Goal: Task Accomplishment & Management: Use online tool/utility

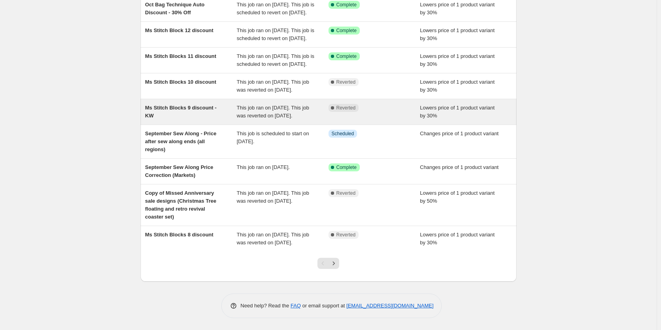
scroll to position [119, 0]
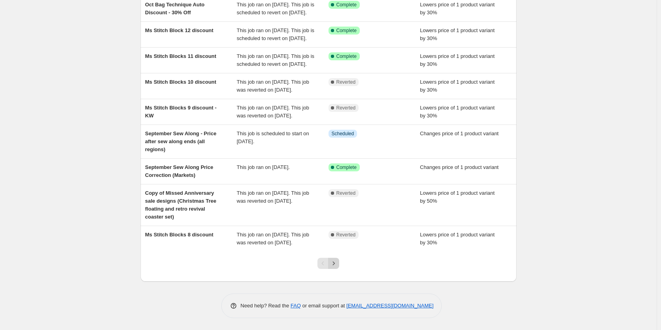
click at [338, 267] on icon "Next" at bounding box center [334, 263] width 8 height 8
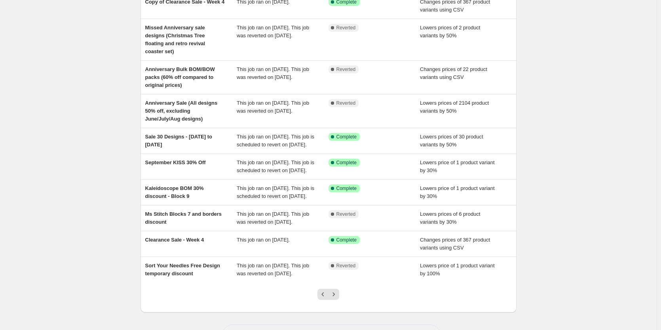
scroll to position [142, 0]
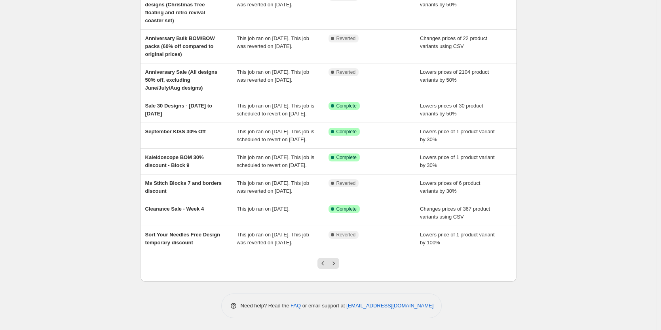
click at [318, 264] on div at bounding box center [328, 266] width 32 height 30
click at [324, 265] on icon "Previous" at bounding box center [323, 263] width 8 height 8
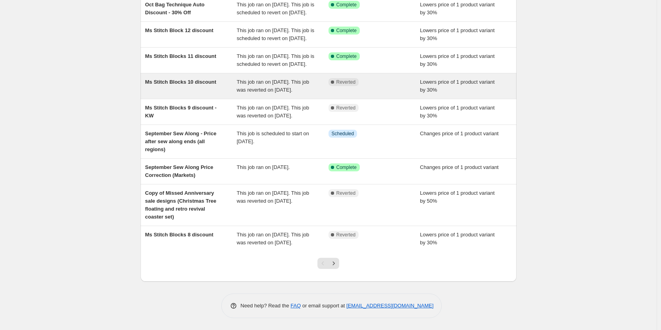
scroll to position [150, 0]
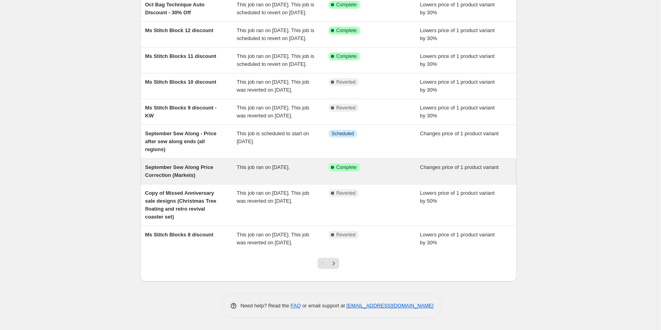
click at [191, 175] on span "September Sew Along Price Correction (Markets)" at bounding box center [179, 171] width 68 height 14
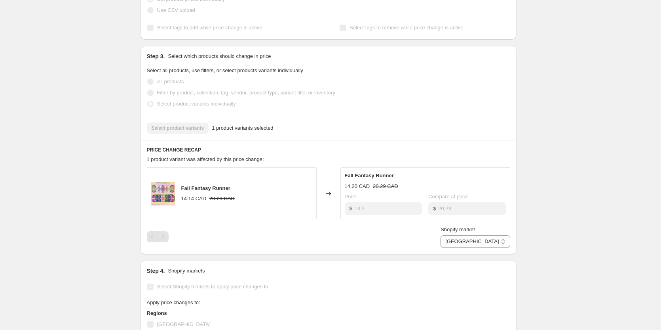
scroll to position [198, 0]
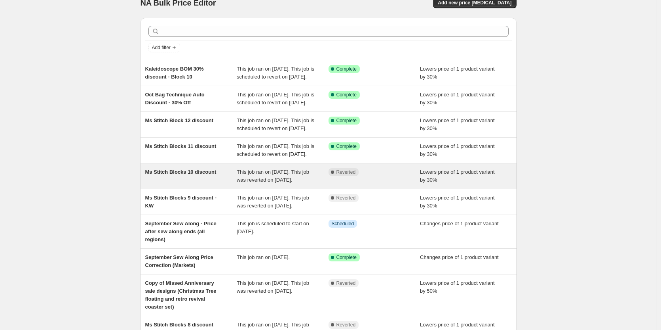
scroll to position [150, 0]
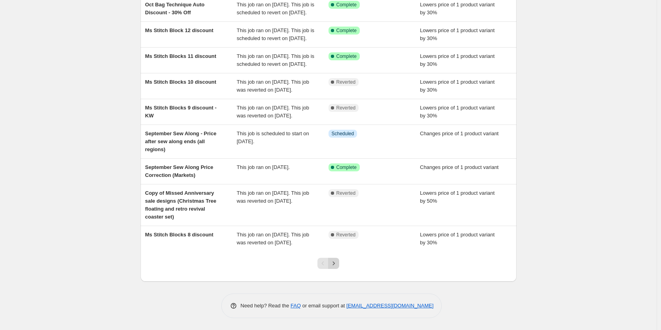
click at [338, 262] on icon "Next" at bounding box center [334, 263] width 8 height 8
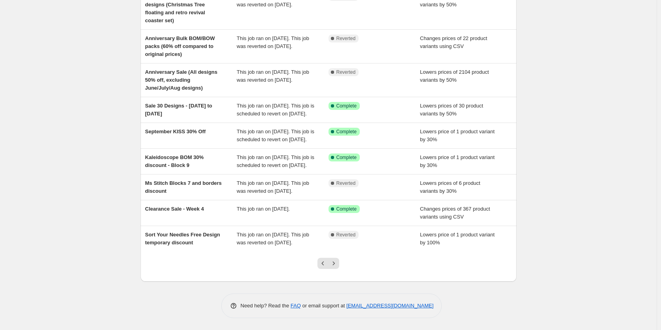
scroll to position [119, 0]
click at [337, 267] on icon "Next" at bounding box center [334, 263] width 8 height 8
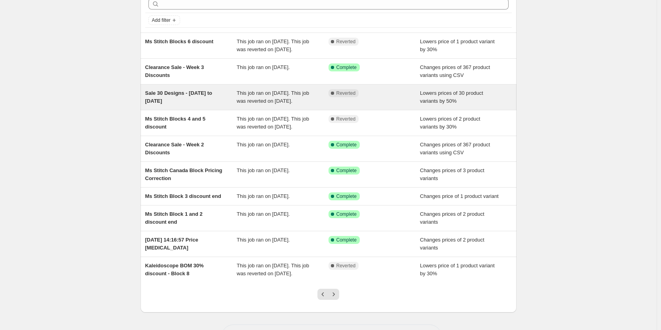
scroll to position [79, 0]
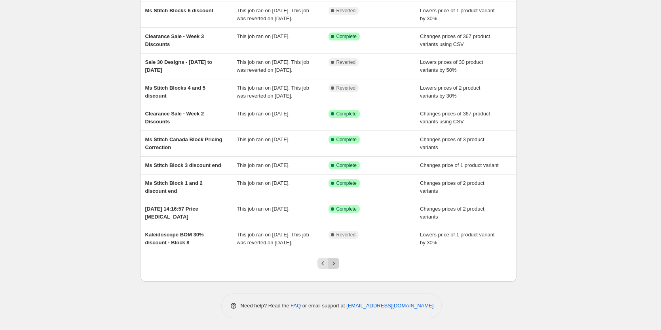
click at [337, 267] on icon "Next" at bounding box center [334, 263] width 8 height 8
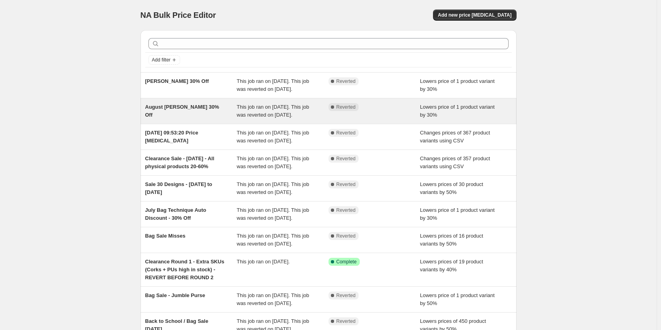
click at [189, 119] on div "August [PERSON_NAME] 30% Off" at bounding box center [191, 111] width 92 height 16
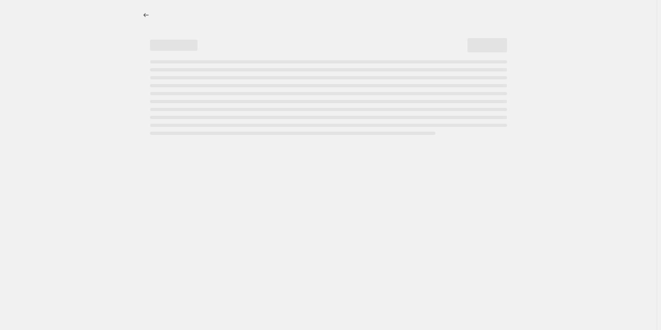
select select "percentage"
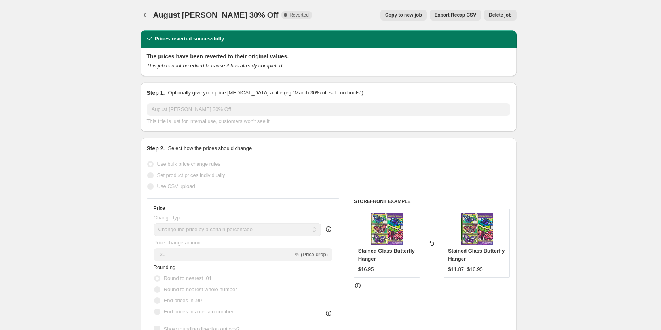
click at [407, 15] on span "Copy to new job" at bounding box center [403, 15] width 37 height 6
select select "percentage"
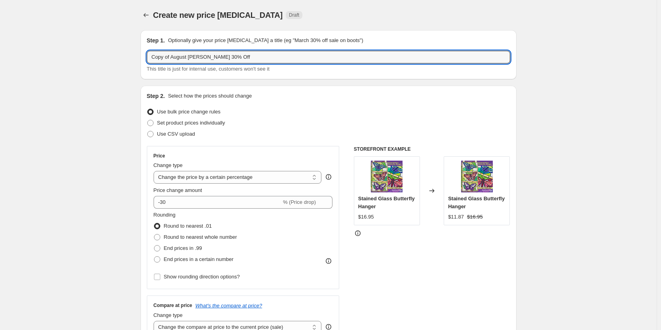
drag, startPoint x: 191, startPoint y: 58, endPoint x: 145, endPoint y: 58, distance: 45.9
click at [145, 58] on div "Step 1. Optionally give your price [MEDICAL_DATA] a title (eg "March 30% off sa…" at bounding box center [329, 54] width 376 height 49
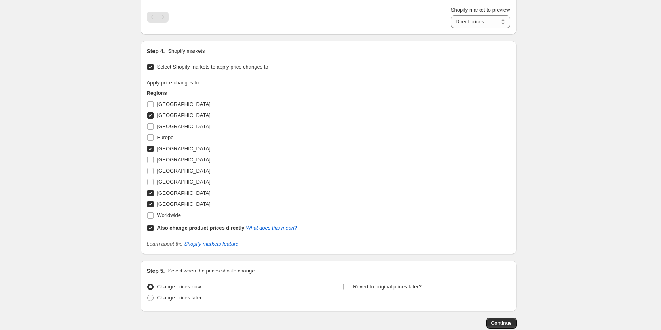
scroll to position [653, 0]
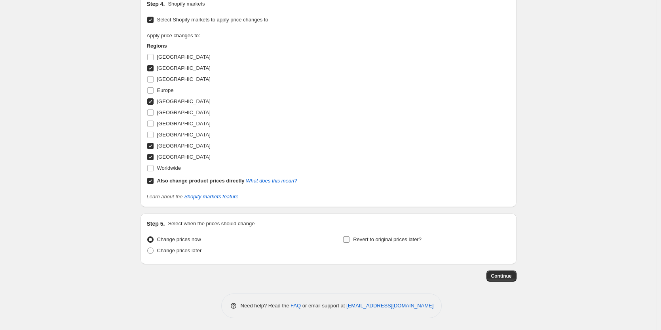
type input "Oct Nov [PERSON_NAME] 30% Off"
click at [397, 240] on span "Revert to original prices later?" at bounding box center [387, 239] width 69 height 6
click at [350, 240] on input "Revert to original prices later?" at bounding box center [346, 239] width 6 height 6
checkbox input "true"
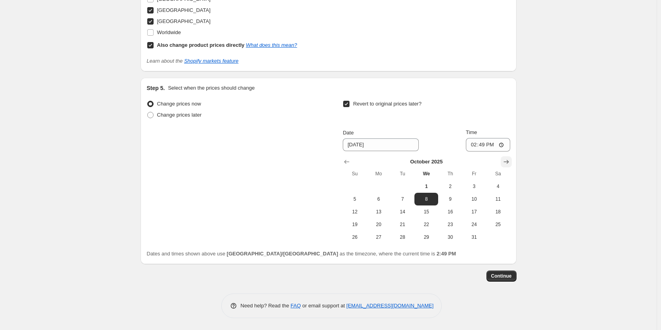
scroll to position [772, 0]
click at [507, 164] on icon "Show next month, November 2025" at bounding box center [507, 162] width 8 height 8
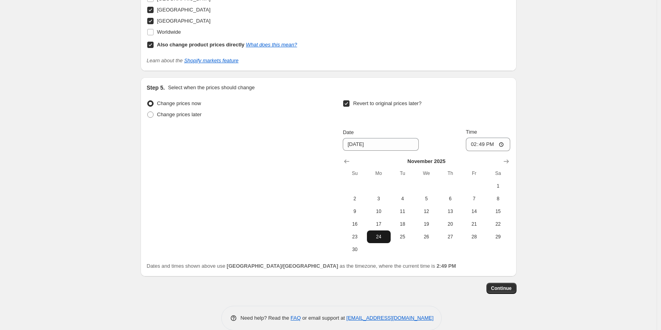
click at [384, 237] on span "24" at bounding box center [378, 236] width 17 height 6
type input "[DATE]"
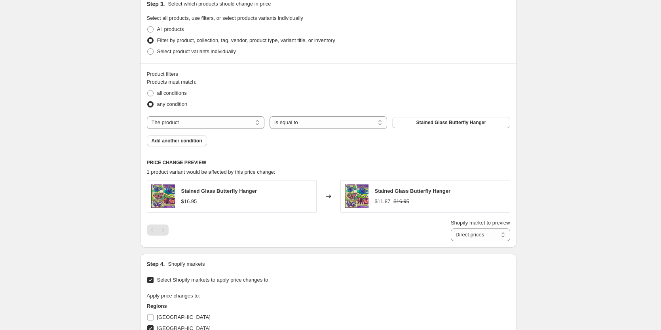
scroll to position [376, 0]
click at [459, 126] on button "Stained Glass Butterfly Hanger" at bounding box center [451, 122] width 118 height 11
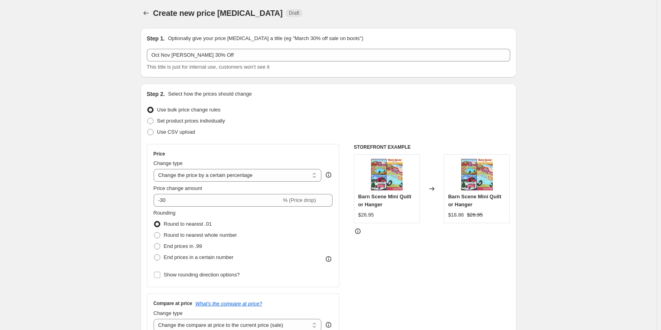
scroll to position [0, 0]
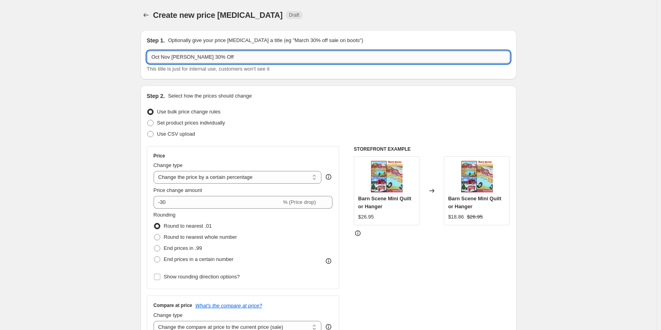
click at [154, 57] on input "Oct Nov [PERSON_NAME] 30% Off" at bounding box center [329, 57] width 364 height 13
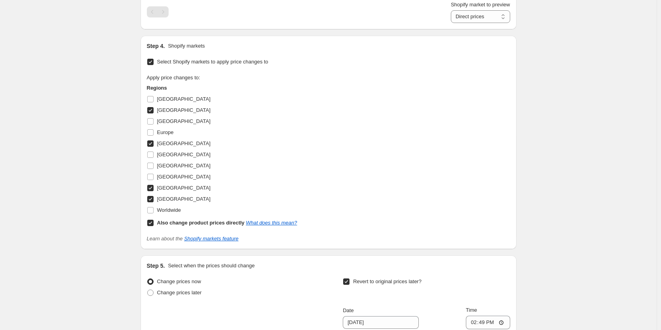
scroll to position [785, 0]
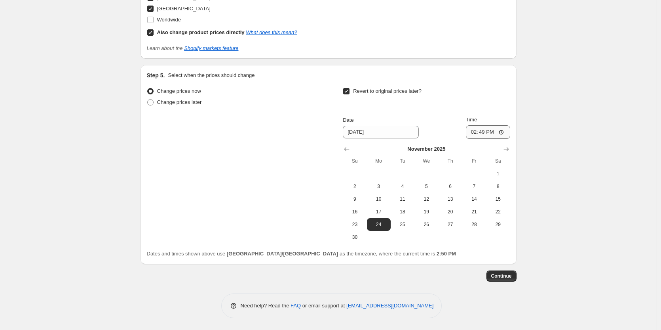
type input "BS Oct Nov [PERSON_NAME] 30% Off"
click at [476, 131] on input "14:49" at bounding box center [488, 131] width 44 height 13
type input "23:59"
click at [510, 279] on span "Continue" at bounding box center [501, 275] width 21 height 6
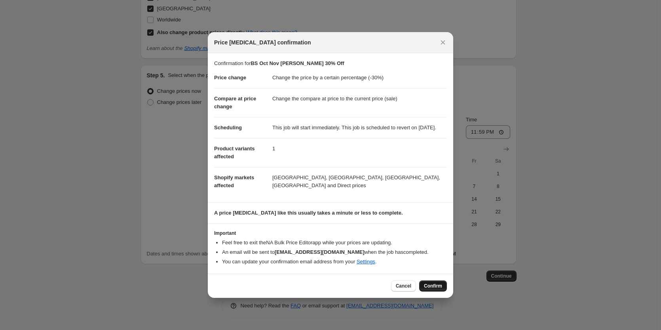
click at [445, 290] on button "Confirm" at bounding box center [433, 285] width 28 height 11
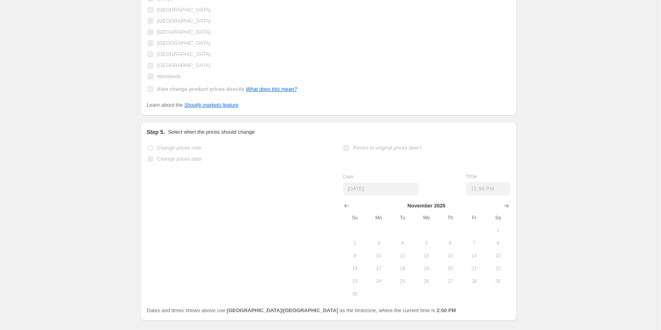
scroll to position [805, 0]
